Goal: Task Accomplishment & Management: Manage account settings

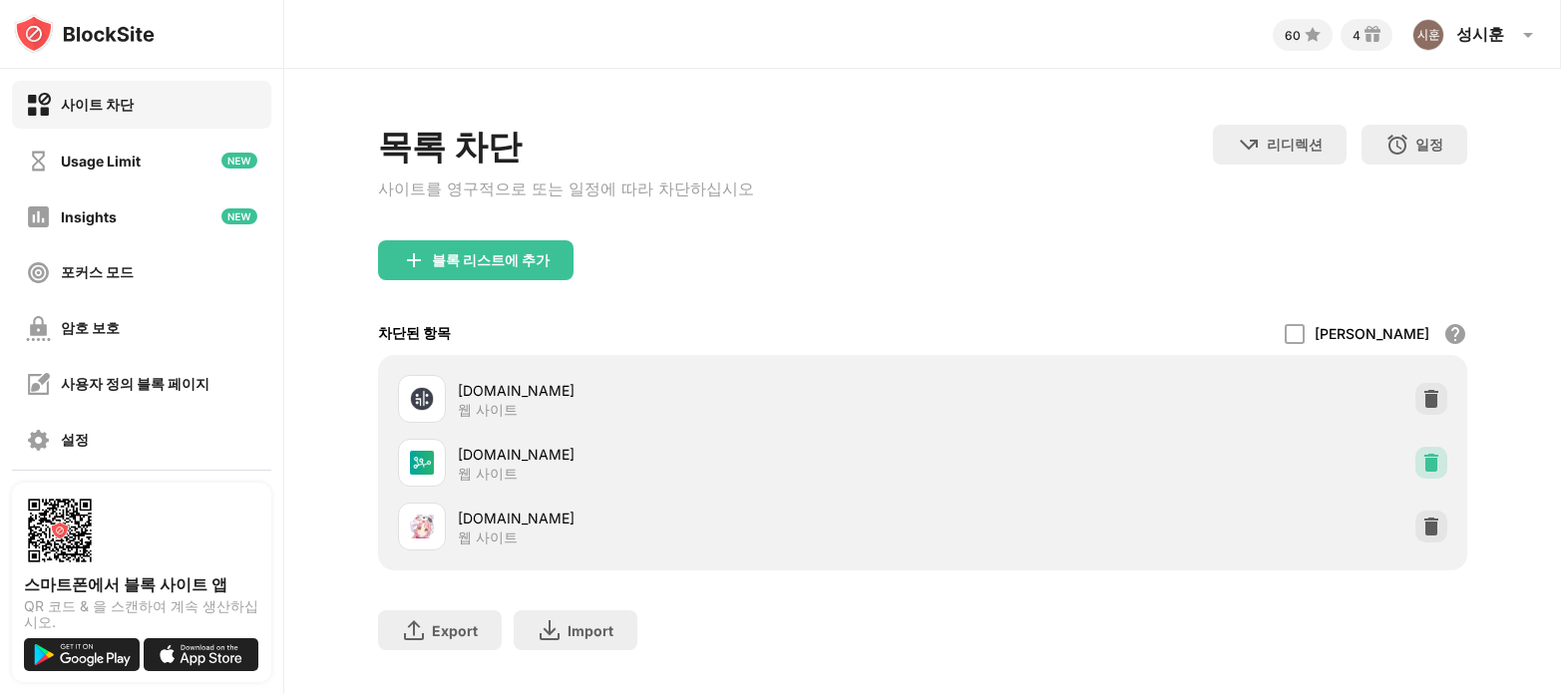
click at [1415, 461] on div at bounding box center [1431, 463] width 32 height 32
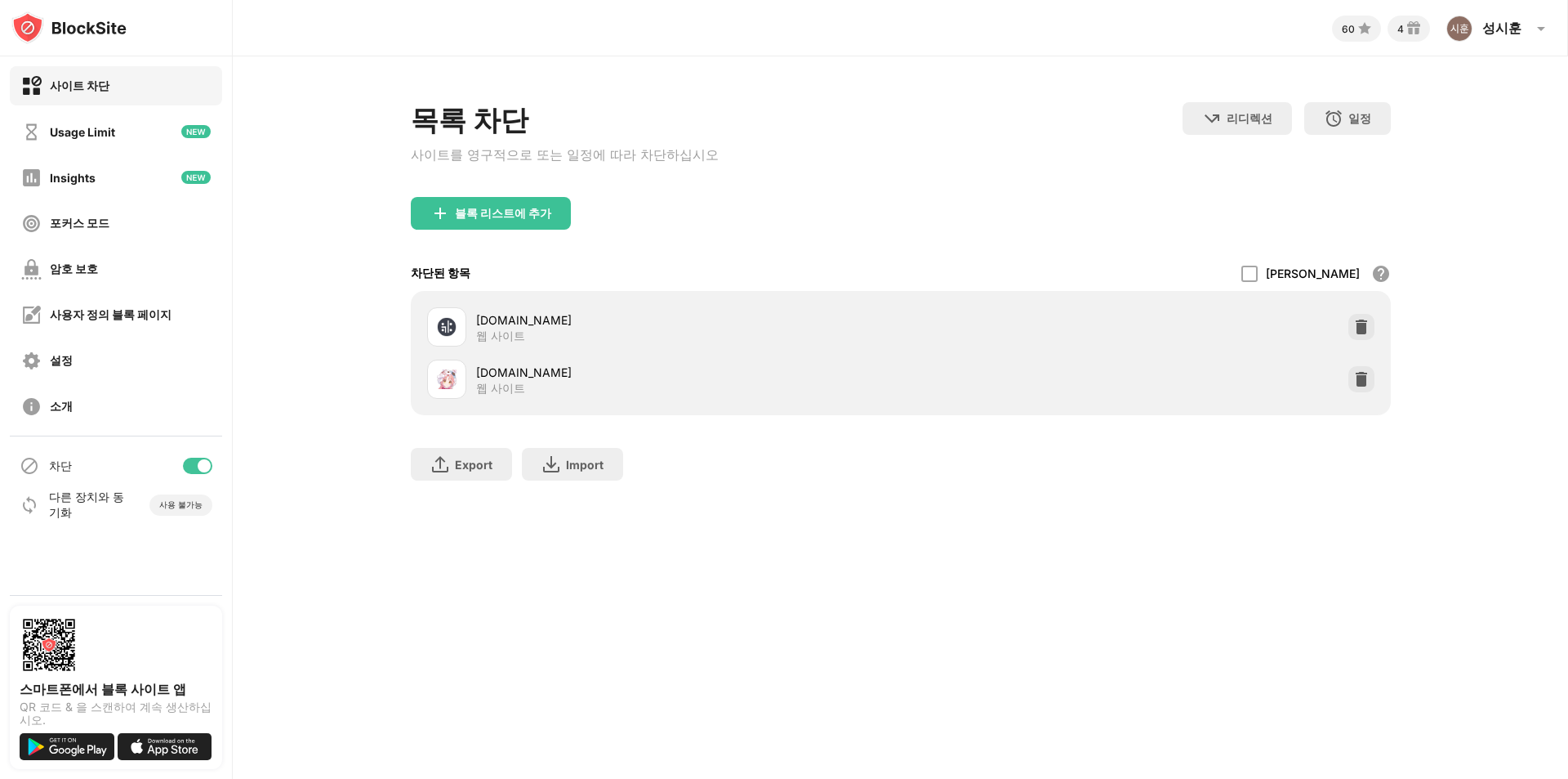
click at [1277, 391] on div at bounding box center [1362, 379] width 26 height 26
